Goal: Contribute content: Contribute content

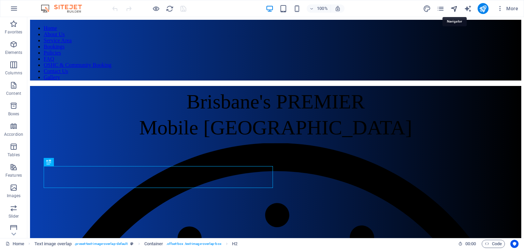
click at [455, 6] on icon "navigator" at bounding box center [454, 9] width 8 height 8
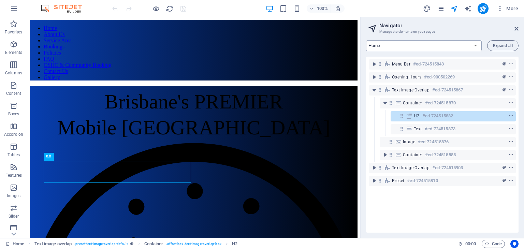
click at [402, 44] on select "Home About Us Service Area Bookings Policies FAQ OSHC & Community Booking Conta…" at bounding box center [424, 45] width 116 height 11
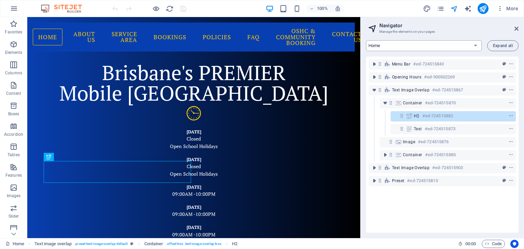
select select "14075859-en"
click at [366, 40] on select "Home About Us Service Area Bookings Policies FAQ OSHC & Community Booking Conta…" at bounding box center [424, 45] width 116 height 11
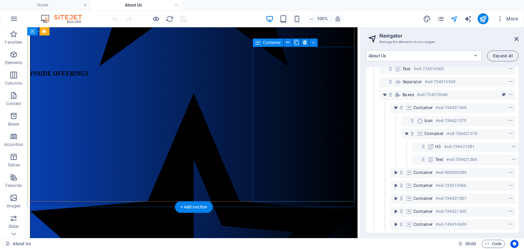
scroll to position [576, 0]
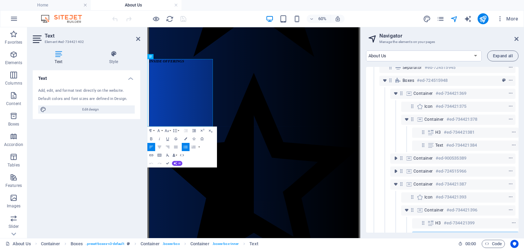
scroll to position [148, 1]
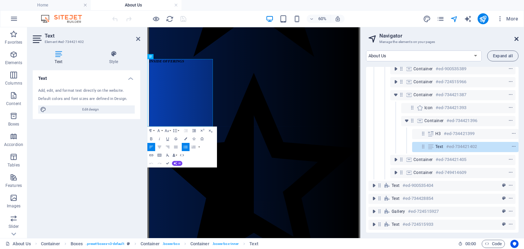
click at [517, 39] on icon at bounding box center [517, 38] width 4 height 5
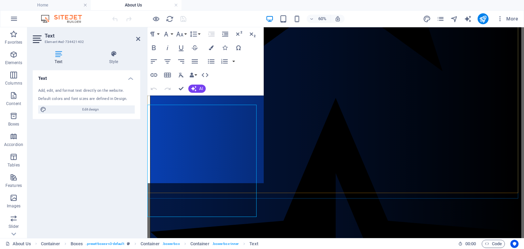
scroll to position [551, 0]
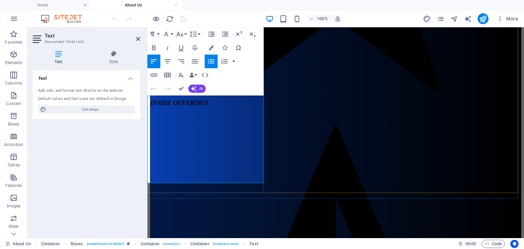
drag, startPoint x: 171, startPoint y: 142, endPoint x: 153, endPoint y: 132, distance: 20.6
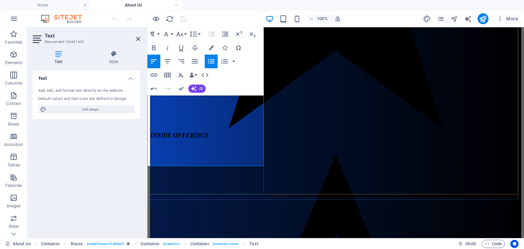
scroll to position [517, 0]
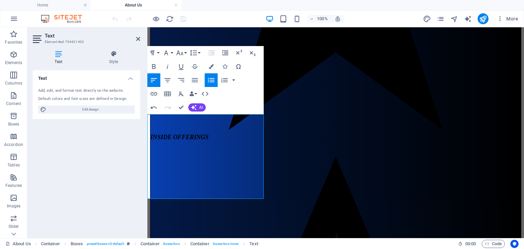
drag, startPoint x: 214, startPoint y: 195, endPoint x: 146, endPoint y: 181, distance: 69.7
click at [213, 64] on icon "button" at bounding box center [211, 66] width 5 height 5
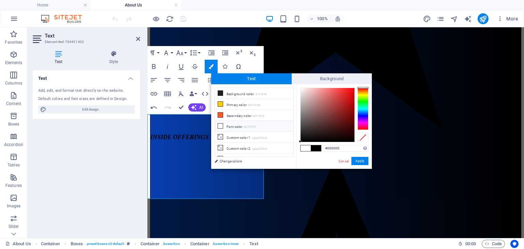
click at [225, 124] on li "Font color #FFFFFF" at bounding box center [254, 126] width 78 height 11
type input "#ffffff"
click at [360, 159] on button "Apply" at bounding box center [359, 161] width 17 height 8
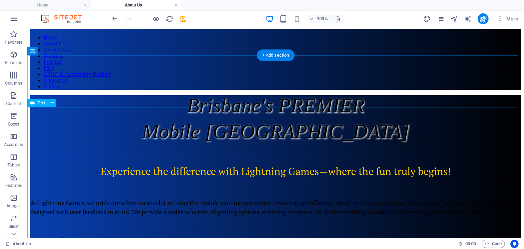
scroll to position [0, 0]
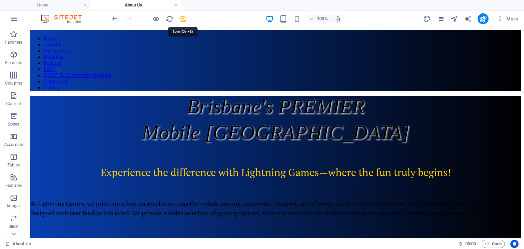
click at [183, 15] on icon "save" at bounding box center [183, 19] width 8 height 8
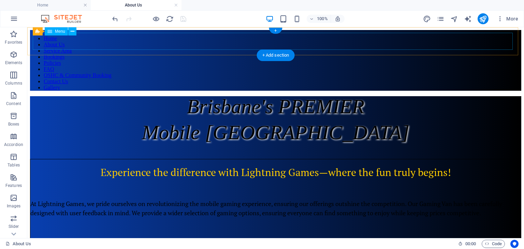
click at [141, 40] on nav "Home About Us Service Area Bookings Policies FAQ OSHC & Community Booking Conta…" at bounding box center [275, 62] width 491 height 55
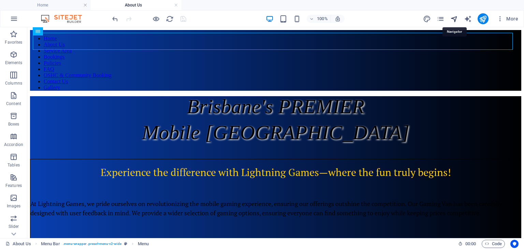
click at [454, 19] on icon "navigator" at bounding box center [454, 19] width 8 height 8
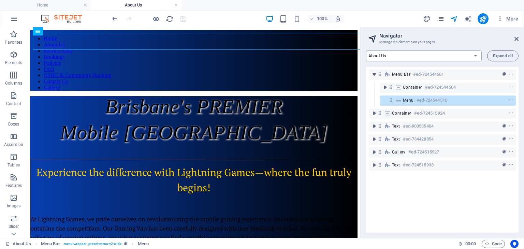
click at [394, 54] on select "Home About Us Service Area Bookings Policies FAQ OSHC & Community Booking Conta…" at bounding box center [424, 56] width 116 height 11
select select "14075862-en"
click at [366, 51] on select "Home About Us Service Area Bookings Policies FAQ OSHC & Community Booking Conta…" at bounding box center [424, 56] width 116 height 11
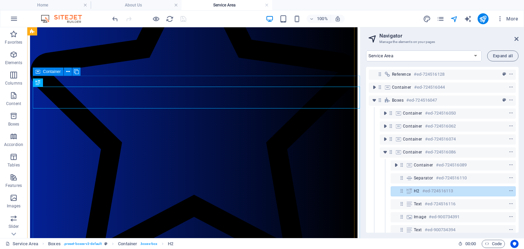
scroll to position [263, 0]
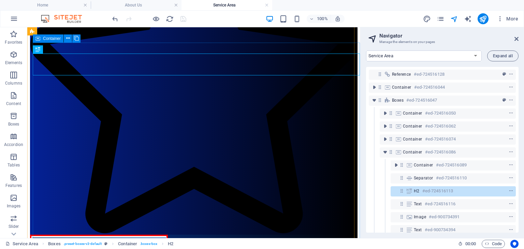
select select "%"
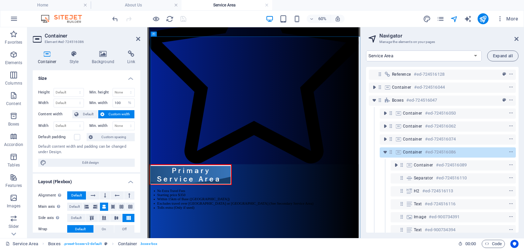
scroll to position [265, 0]
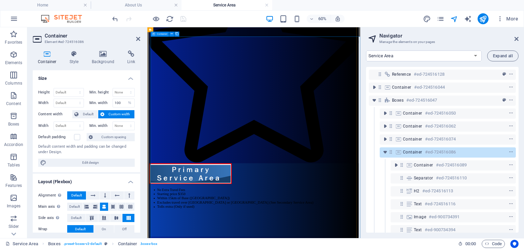
click at [84, 110] on span "Default" at bounding box center [88, 114] width 15 height 8
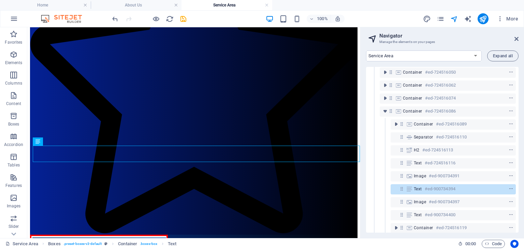
scroll to position [50, 0]
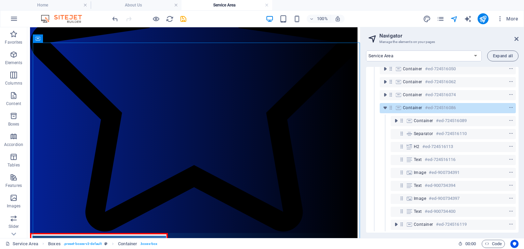
select select "%"
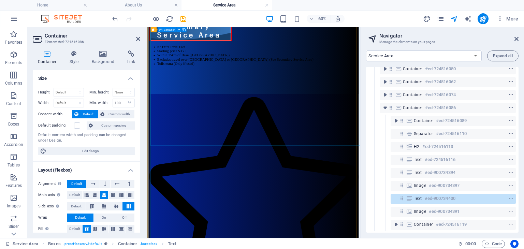
scroll to position [504, 0]
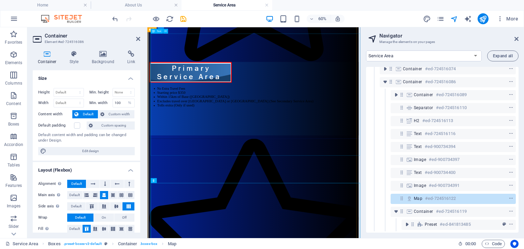
scroll to position [436, 0]
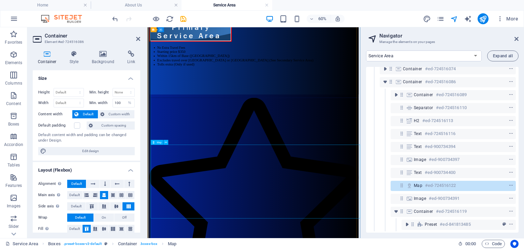
scroll to position [504, 0]
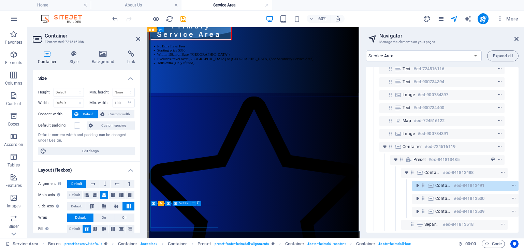
scroll to position [141, 12]
click at [171, 205] on icon at bounding box center [172, 203] width 2 height 4
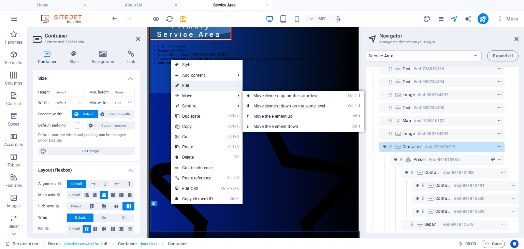
click at [203, 86] on link "⏎ Edit" at bounding box center [194, 86] width 46 height 10
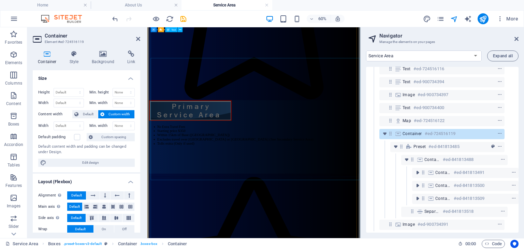
scroll to position [368, 0]
click at [517, 38] on icon at bounding box center [517, 38] width 4 height 5
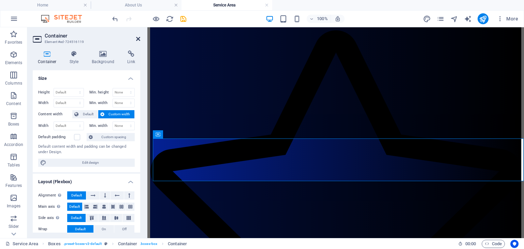
click at [138, 39] on icon at bounding box center [138, 38] width 4 height 5
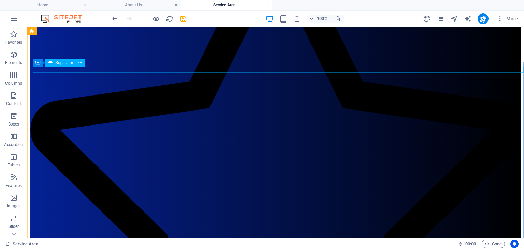
scroll to position [235, 0]
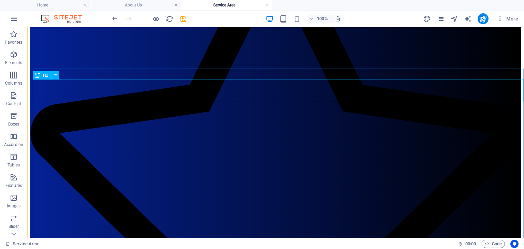
scroll to position [205, 0]
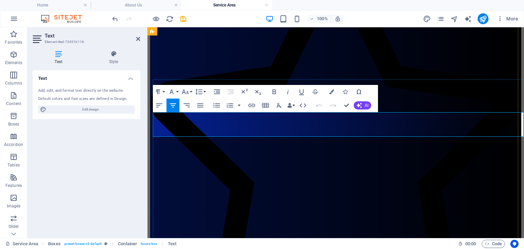
click at [160, 105] on icon "button" at bounding box center [159, 105] width 8 height 8
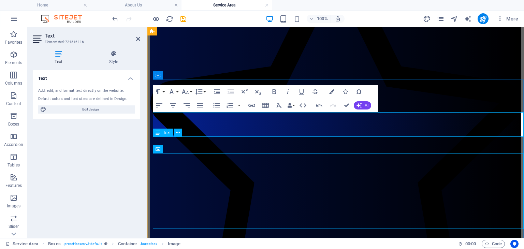
scroll to position [205, 0]
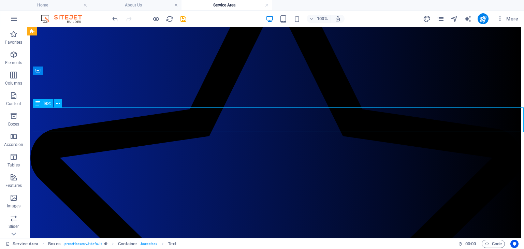
click at [57, 102] on icon at bounding box center [58, 103] width 4 height 7
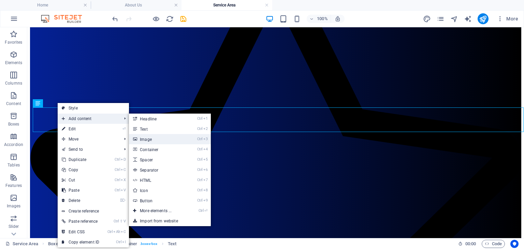
click at [168, 139] on link "Ctrl 3 Image" at bounding box center [157, 139] width 56 height 10
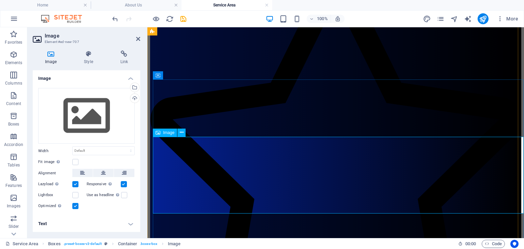
scroll to position [221, 0]
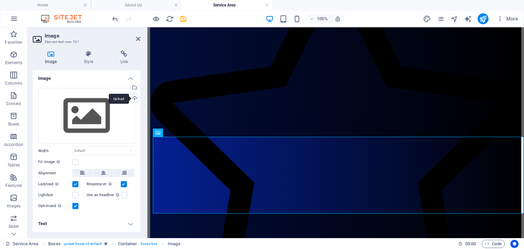
click at [134, 95] on div "Upload" at bounding box center [134, 99] width 10 height 10
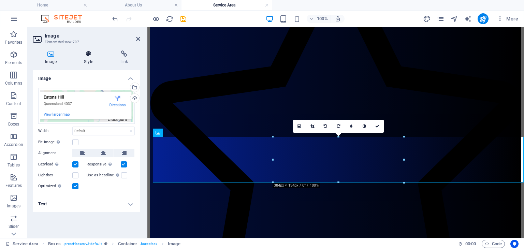
click at [85, 53] on icon at bounding box center [88, 54] width 33 height 7
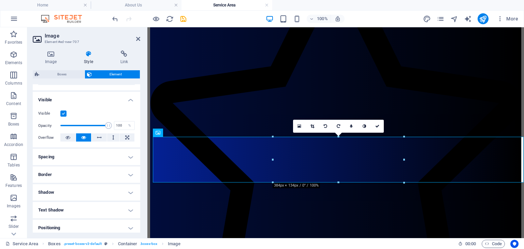
scroll to position [68, 0]
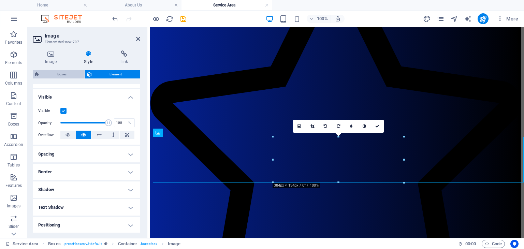
click at [58, 73] on span "Boxes" at bounding box center [61, 74] width 41 height 8
select select "rem"
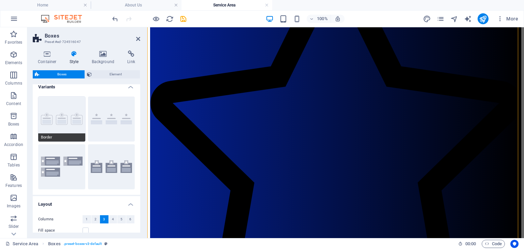
scroll to position [0, 0]
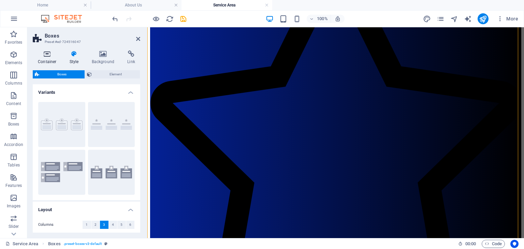
click at [47, 59] on h4 "Container" at bounding box center [49, 58] width 32 height 14
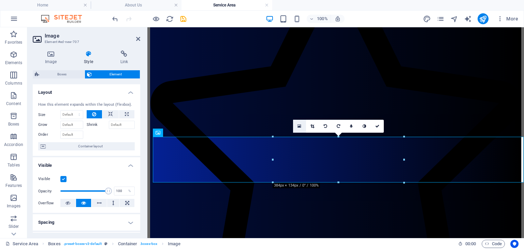
click at [300, 125] on icon at bounding box center [300, 126] width 4 height 5
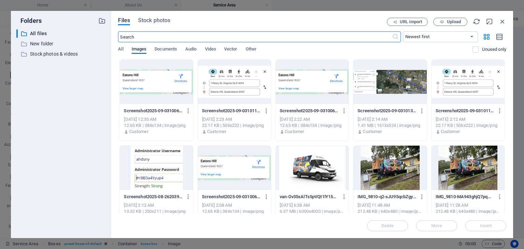
scroll to position [223, 0]
click at [503, 23] on icon "button" at bounding box center [503, 22] width 8 height 8
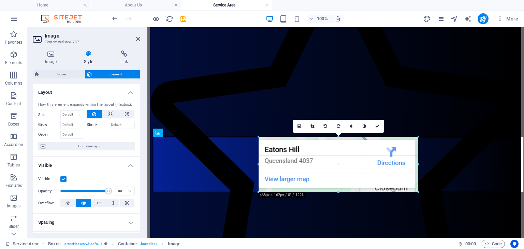
drag, startPoint x: 273, startPoint y: 161, endPoint x: 246, endPoint y: 159, distance: 27.0
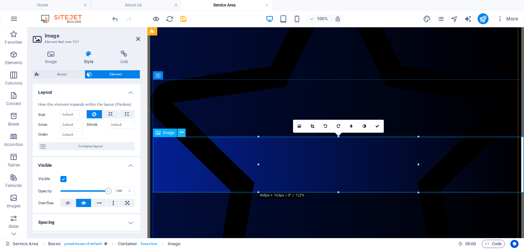
click at [181, 134] on icon at bounding box center [182, 132] width 4 height 7
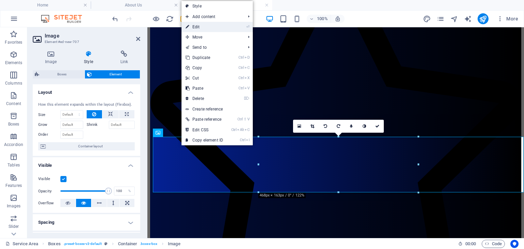
click at [208, 25] on link "⏎ Edit" at bounding box center [205, 27] width 46 height 10
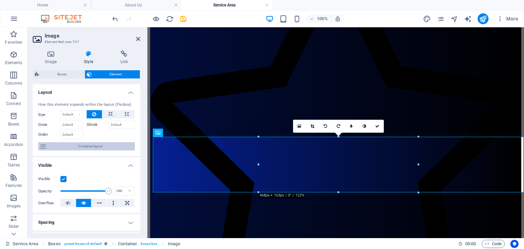
click at [87, 145] on span "Container layout" at bounding box center [90, 146] width 85 height 8
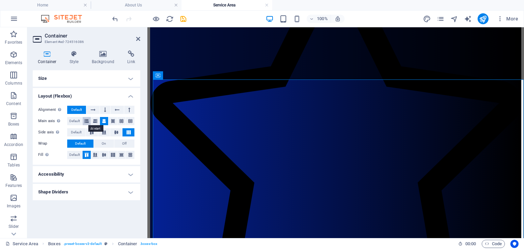
click at [85, 120] on icon at bounding box center [87, 121] width 4 height 8
click at [112, 16] on icon "undo" at bounding box center [115, 19] width 8 height 8
click at [116, 108] on icon at bounding box center [117, 110] width 5 height 8
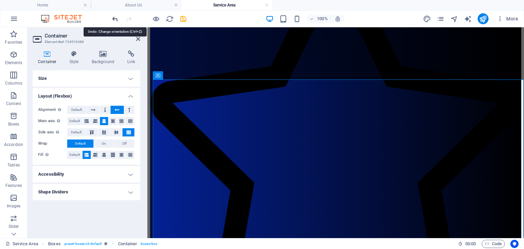
click at [115, 18] on icon "undo" at bounding box center [115, 19] width 8 height 8
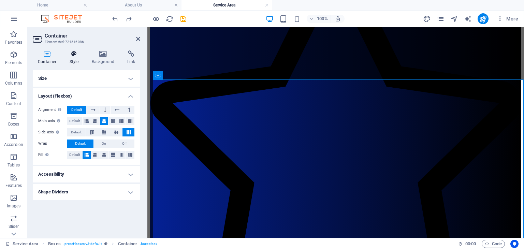
click at [71, 58] on h4 "Style" at bounding box center [75, 58] width 22 height 14
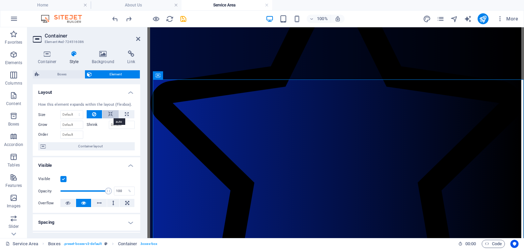
click at [110, 115] on icon at bounding box center [110, 114] width 5 height 8
click at [129, 116] on button at bounding box center [126, 114] width 15 height 8
type input "100"
select select "%"
click at [138, 37] on icon at bounding box center [138, 38] width 4 height 5
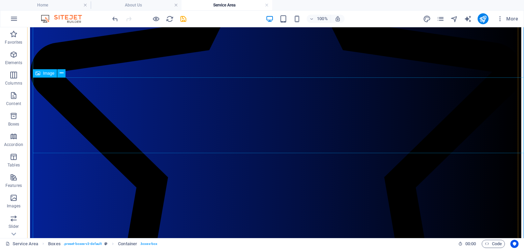
scroll to position [273, 0]
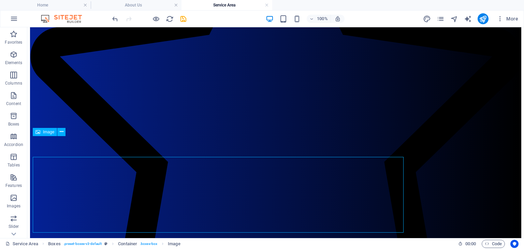
scroll to position [375, 0]
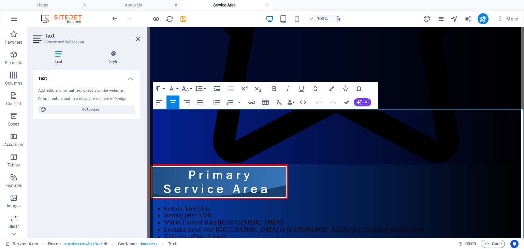
scroll to position [396, 0]
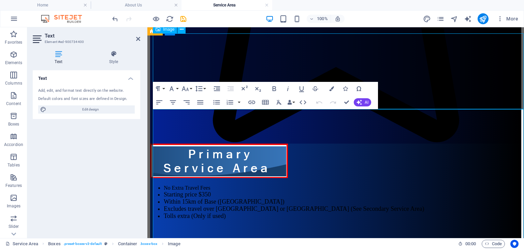
scroll to position [375, 0]
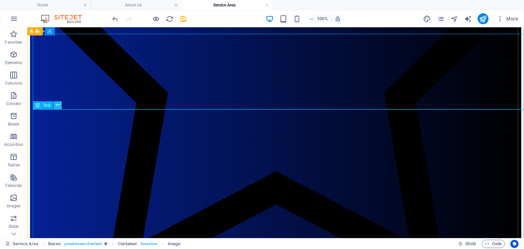
click at [57, 106] on icon at bounding box center [58, 105] width 4 height 7
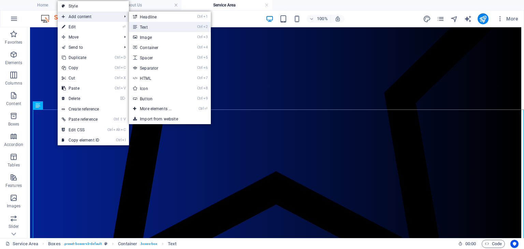
click at [139, 27] on link "Ctrl 2 Text" at bounding box center [157, 27] width 56 height 10
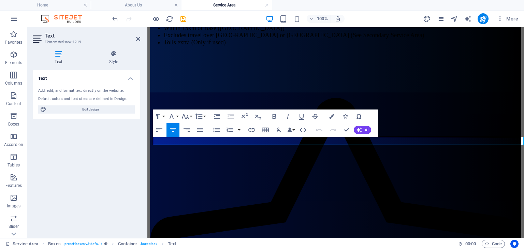
scroll to position [583, 0]
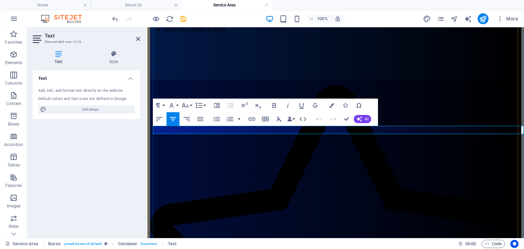
click at [159, 117] on icon "button" at bounding box center [159, 119] width 6 height 4
drag, startPoint x: 198, startPoint y: 131, endPoint x: 155, endPoint y: 130, distance: 43.3
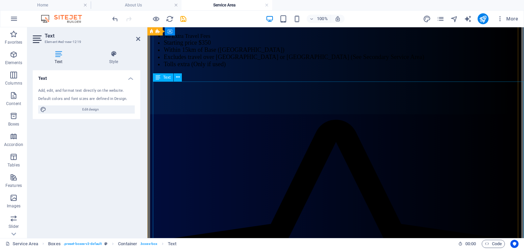
scroll to position [549, 0]
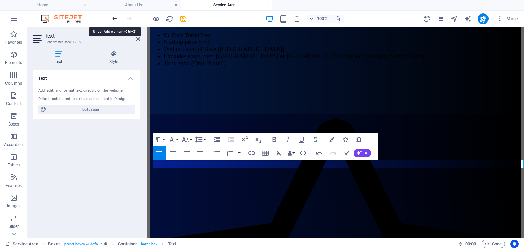
click at [117, 19] on icon "undo" at bounding box center [115, 19] width 8 height 8
click at [115, 18] on icon "undo" at bounding box center [115, 19] width 8 height 8
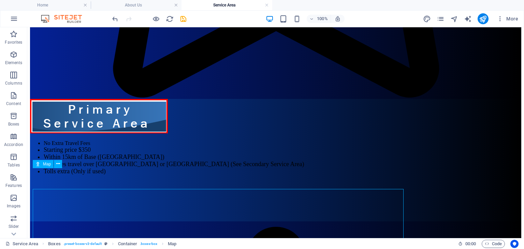
scroll to position [528, 0]
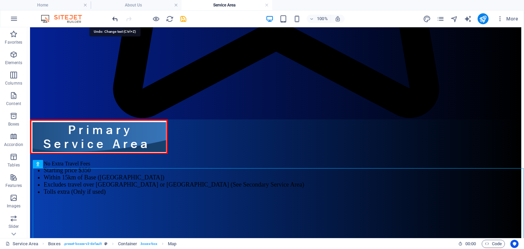
click at [115, 17] on icon "undo" at bounding box center [115, 19] width 8 height 8
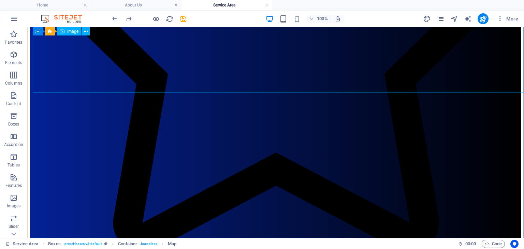
scroll to position [392, 0]
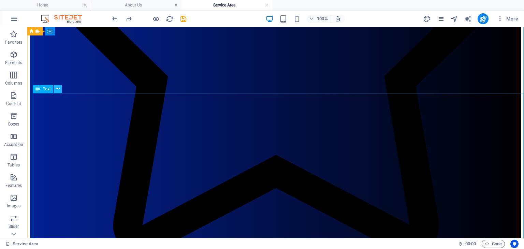
click at [59, 89] on icon at bounding box center [58, 88] width 4 height 7
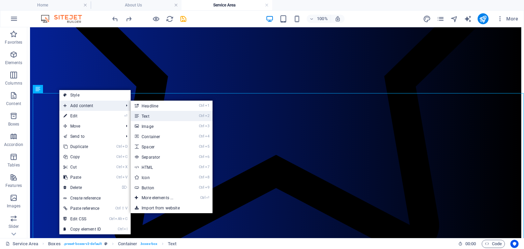
drag, startPoint x: 151, startPoint y: 116, endPoint x: 1, endPoint y: 87, distance: 152.9
click at [151, 116] on link "Ctrl 2 Text" at bounding box center [159, 116] width 56 height 10
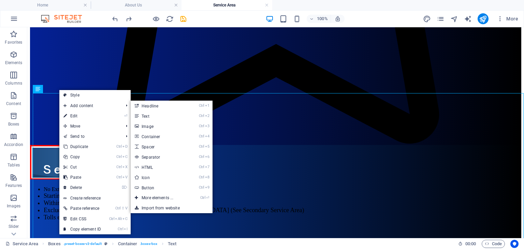
scroll to position [583, 0]
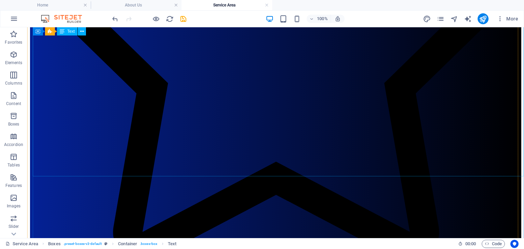
scroll to position [356, 0]
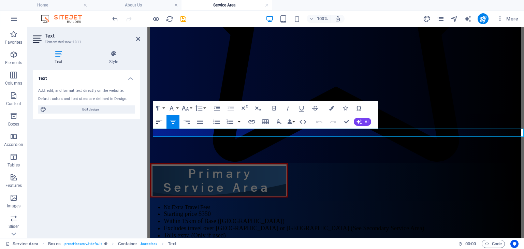
click at [160, 122] on icon "button" at bounding box center [159, 122] width 6 height 4
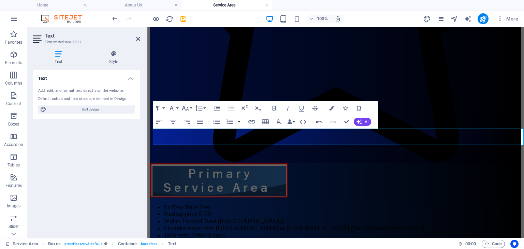
click at [316, 4] on ul "Home About Us Service Area" at bounding box center [262, 5] width 524 height 10
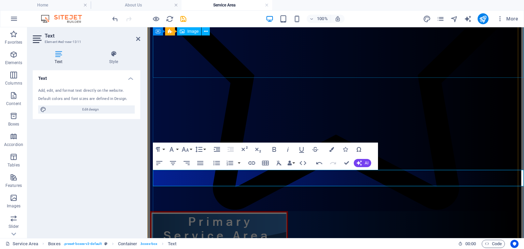
scroll to position [308, 0]
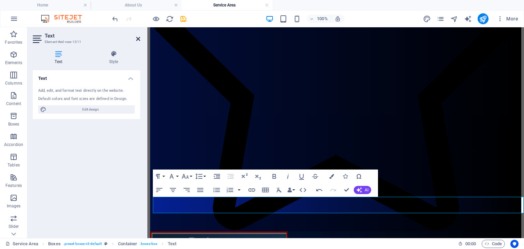
click at [136, 38] on icon at bounding box center [138, 38] width 4 height 5
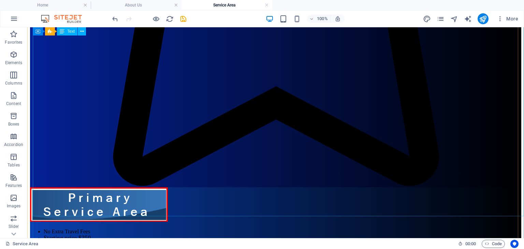
scroll to position [458, 0]
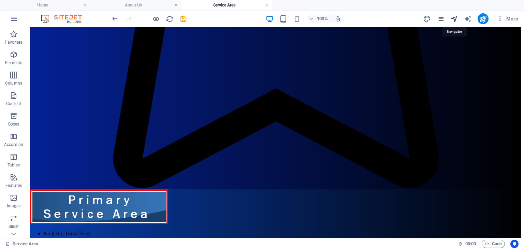
click at [454, 17] on icon "navigator" at bounding box center [454, 19] width 8 height 8
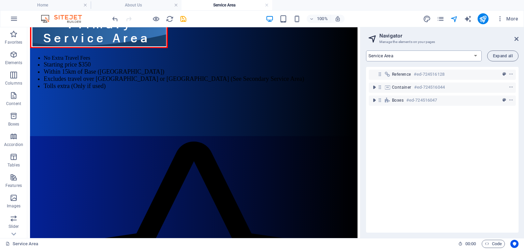
click at [401, 56] on select "Home About Us Service Area Bookings Policies FAQ OSHC & Community Booking Conta…" at bounding box center [424, 56] width 116 height 11
select select "14075865-en"
click at [366, 51] on select "Home About Us Service Area Bookings Policies FAQ OSHC & Community Booking Conta…" at bounding box center [424, 56] width 116 height 11
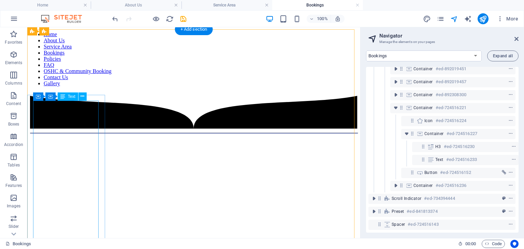
scroll to position [0, 0]
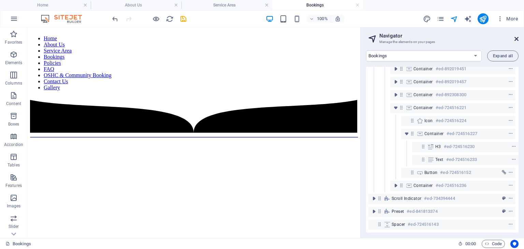
click at [517, 38] on icon at bounding box center [517, 38] width 4 height 5
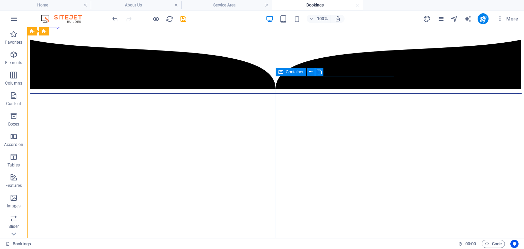
scroll to position [68, 0]
